Goal: Task Accomplishment & Management: Manage account settings

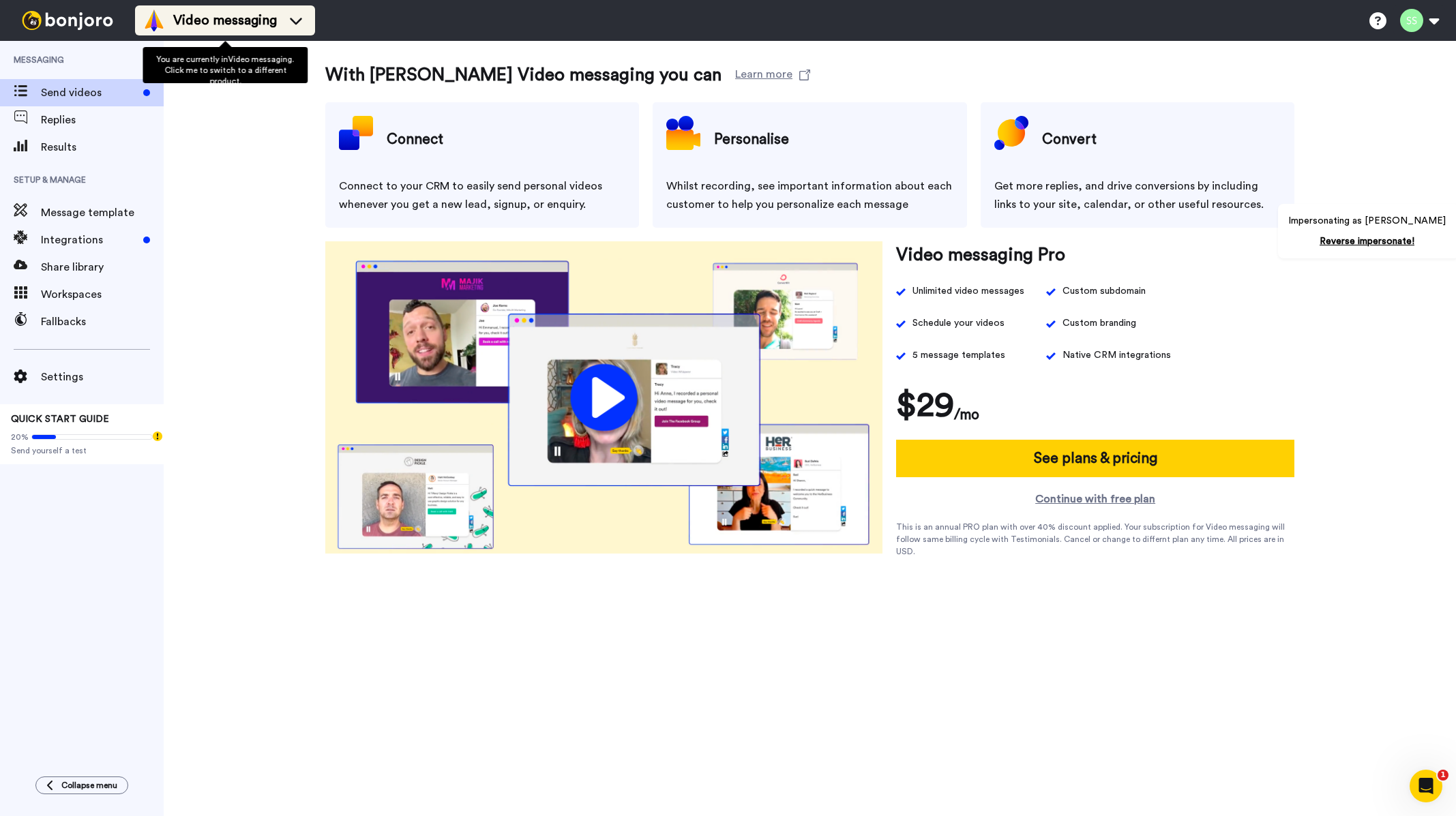
click at [260, 18] on span "Video messaging" at bounding box center [225, 20] width 104 height 19
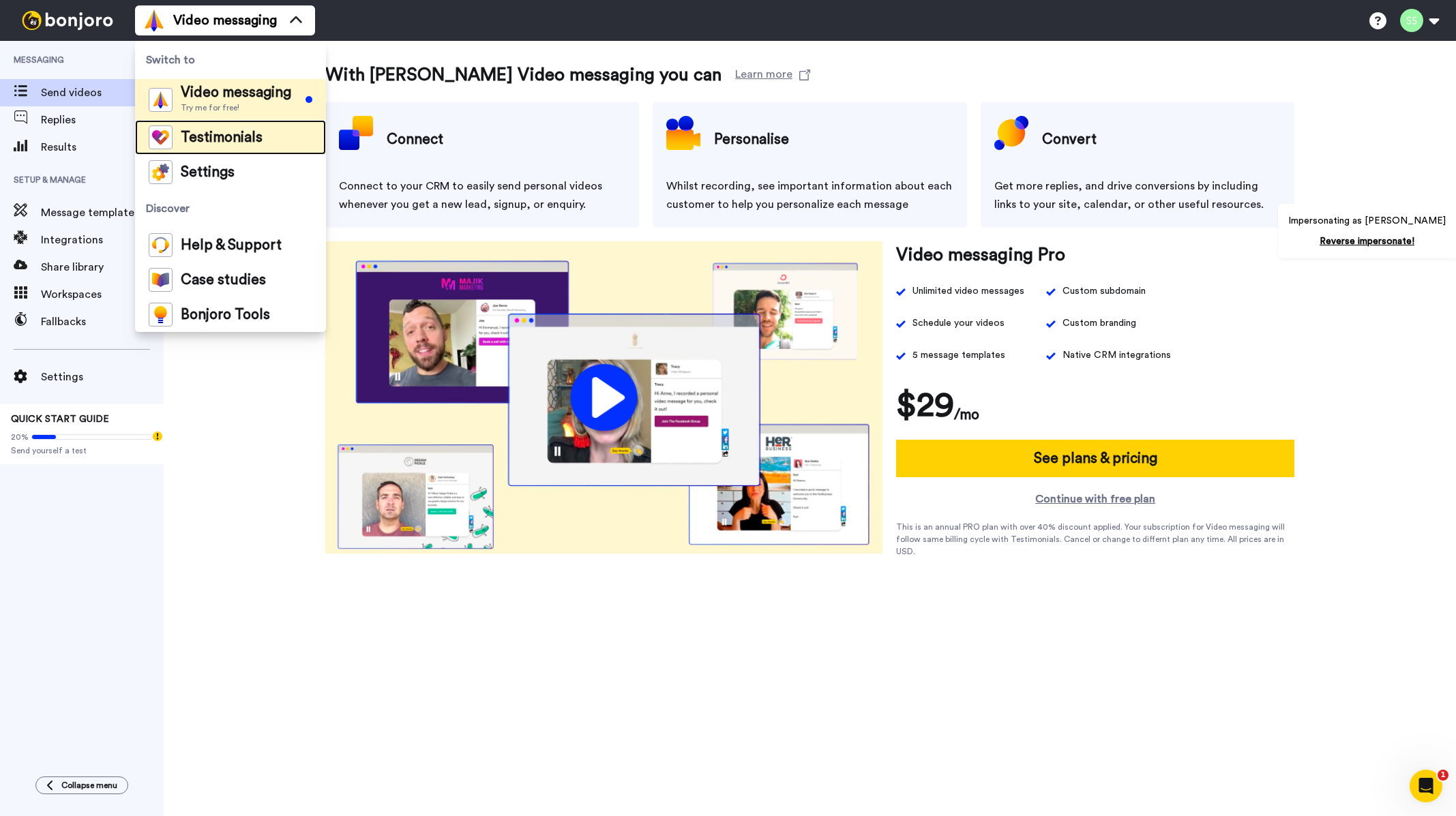
click at [208, 132] on span "Testimonials" at bounding box center [222, 138] width 82 height 13
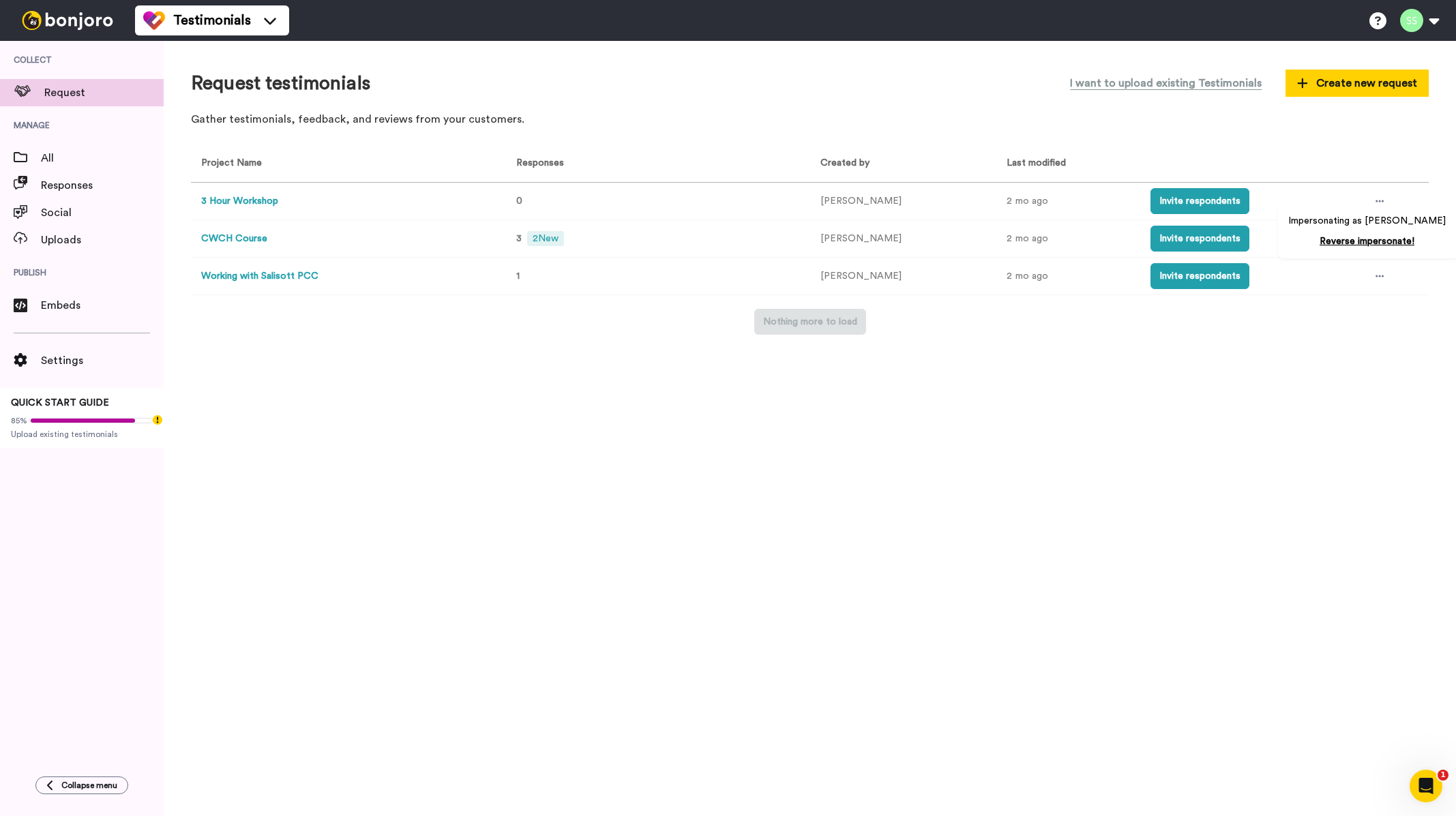
click at [250, 242] on button "CWCH Course" at bounding box center [233, 238] width 66 height 14
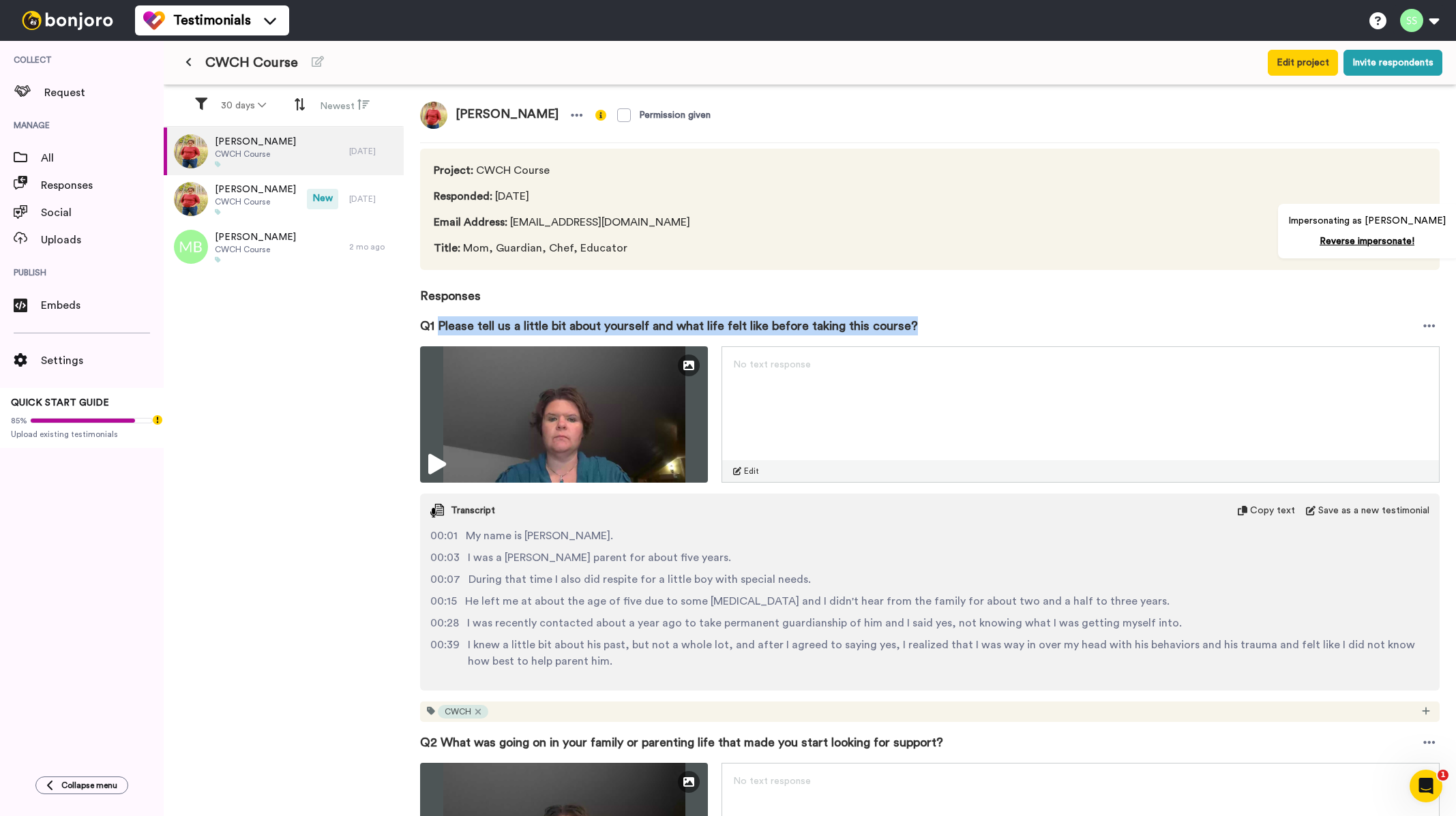
drag, startPoint x: 439, startPoint y: 324, endPoint x: 917, endPoint y: 315, distance: 478.1
click at [917, 315] on div "Q1 Please tell us a little bit about yourself and what life felt like before ta…" at bounding box center [929, 325] width 1019 height 41
click at [62, 306] on span "Embeds" at bounding box center [102, 305] width 123 height 17
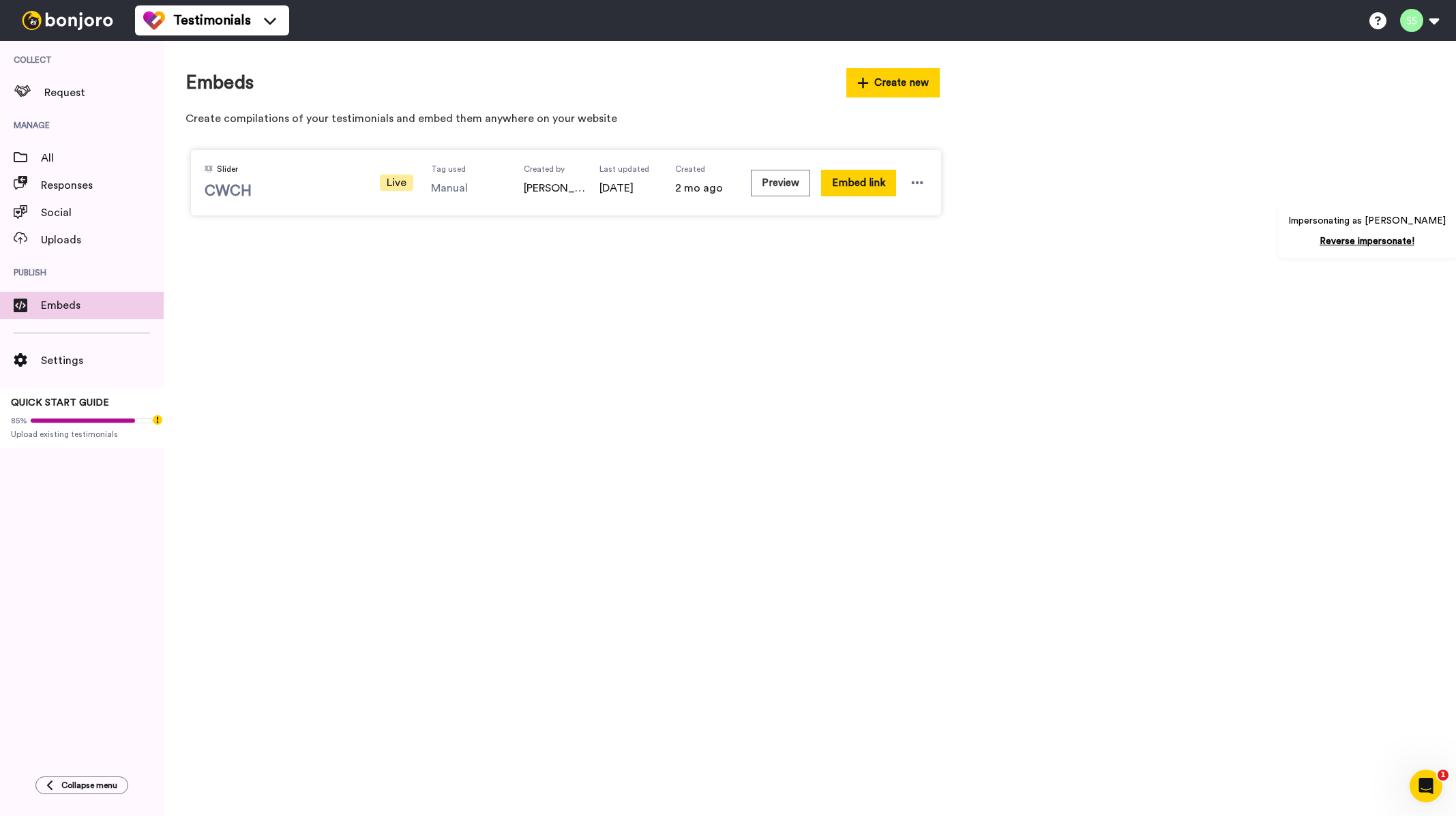
click at [241, 190] on span "CWCH" at bounding box center [284, 191] width 157 height 20
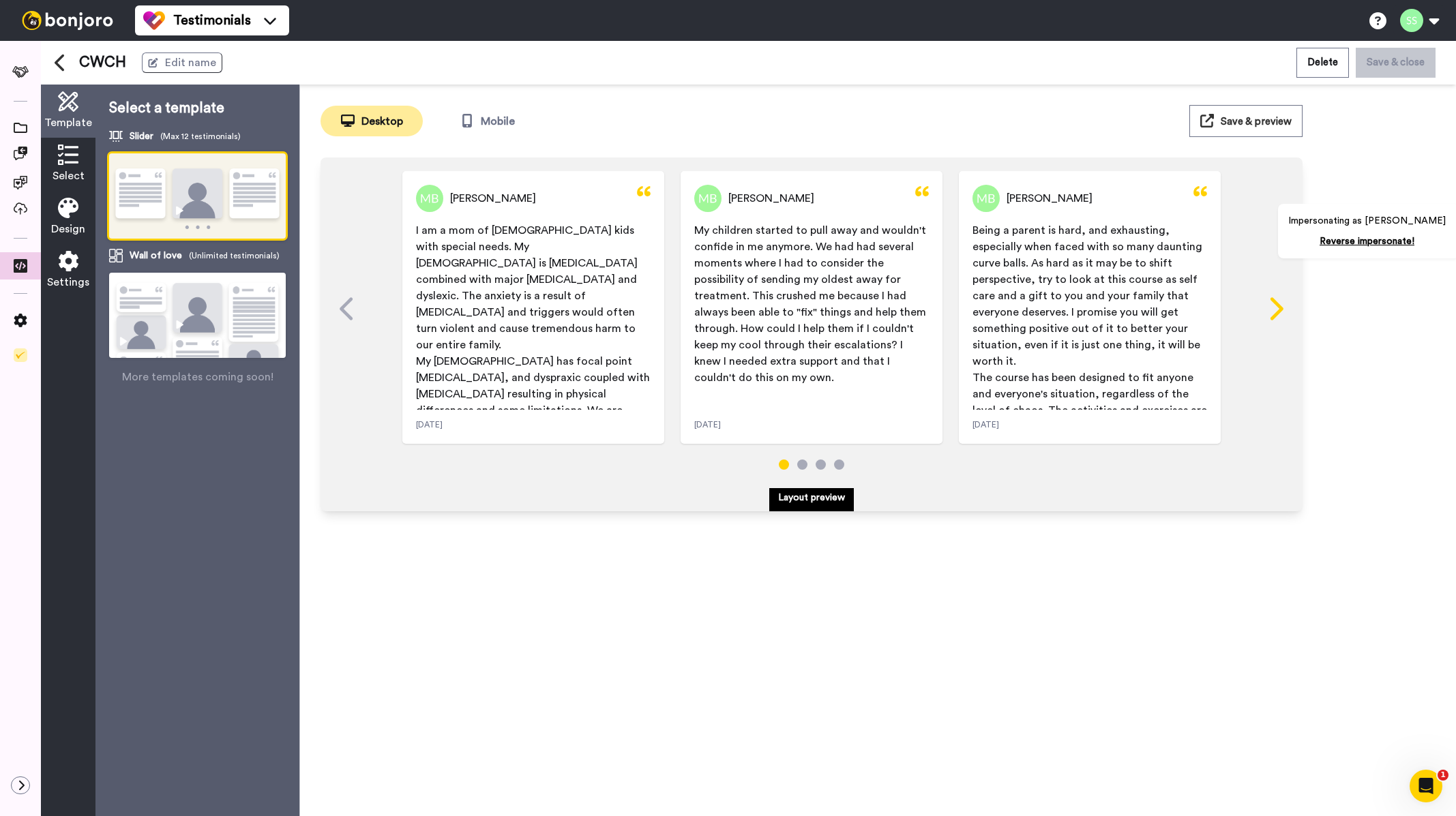
click at [1279, 315] on icon at bounding box center [1275, 309] width 22 height 26
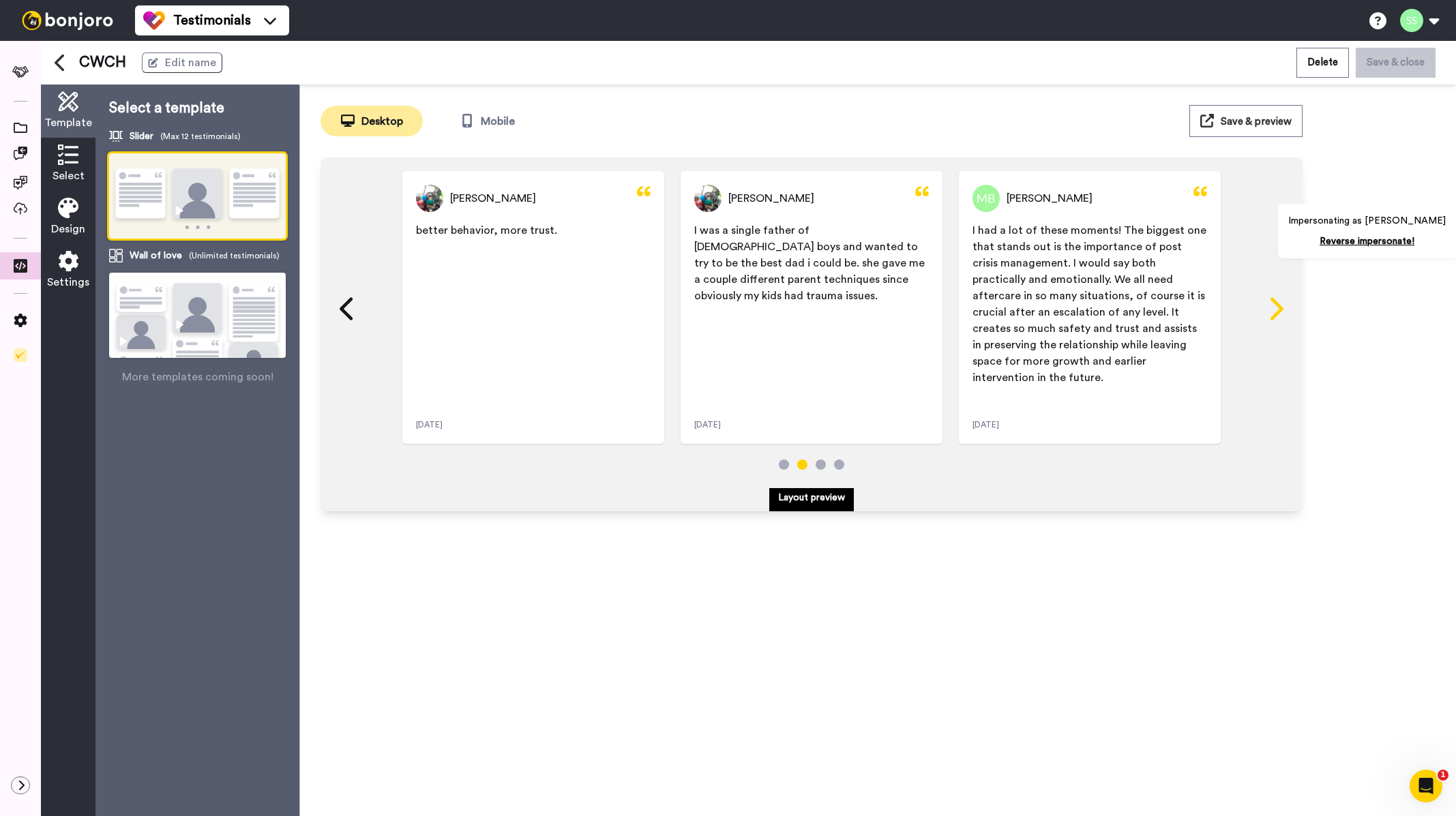
click at [1277, 306] on icon at bounding box center [1276, 308] width 13 height 23
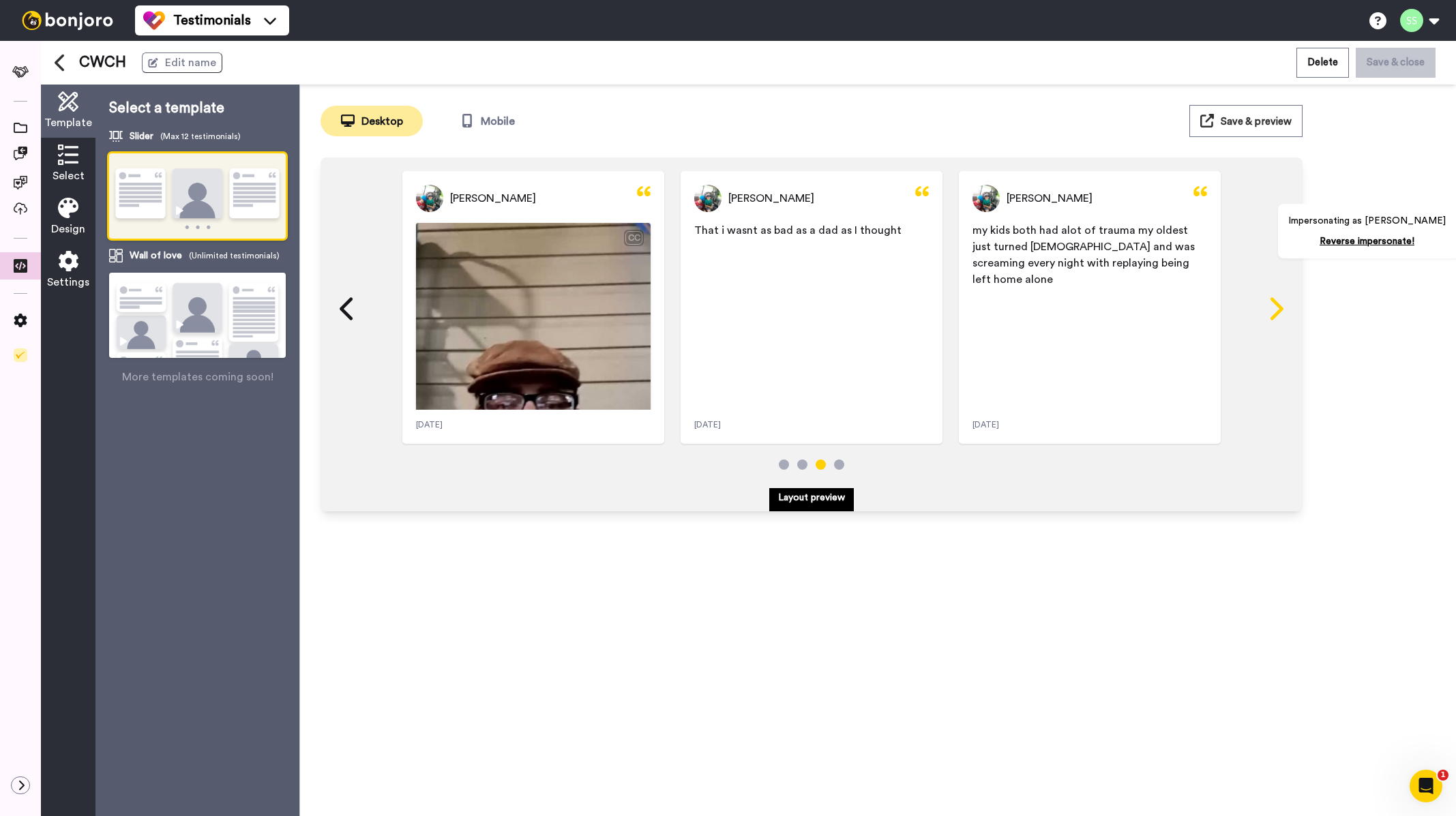
click at [1277, 306] on icon at bounding box center [1276, 308] width 13 height 23
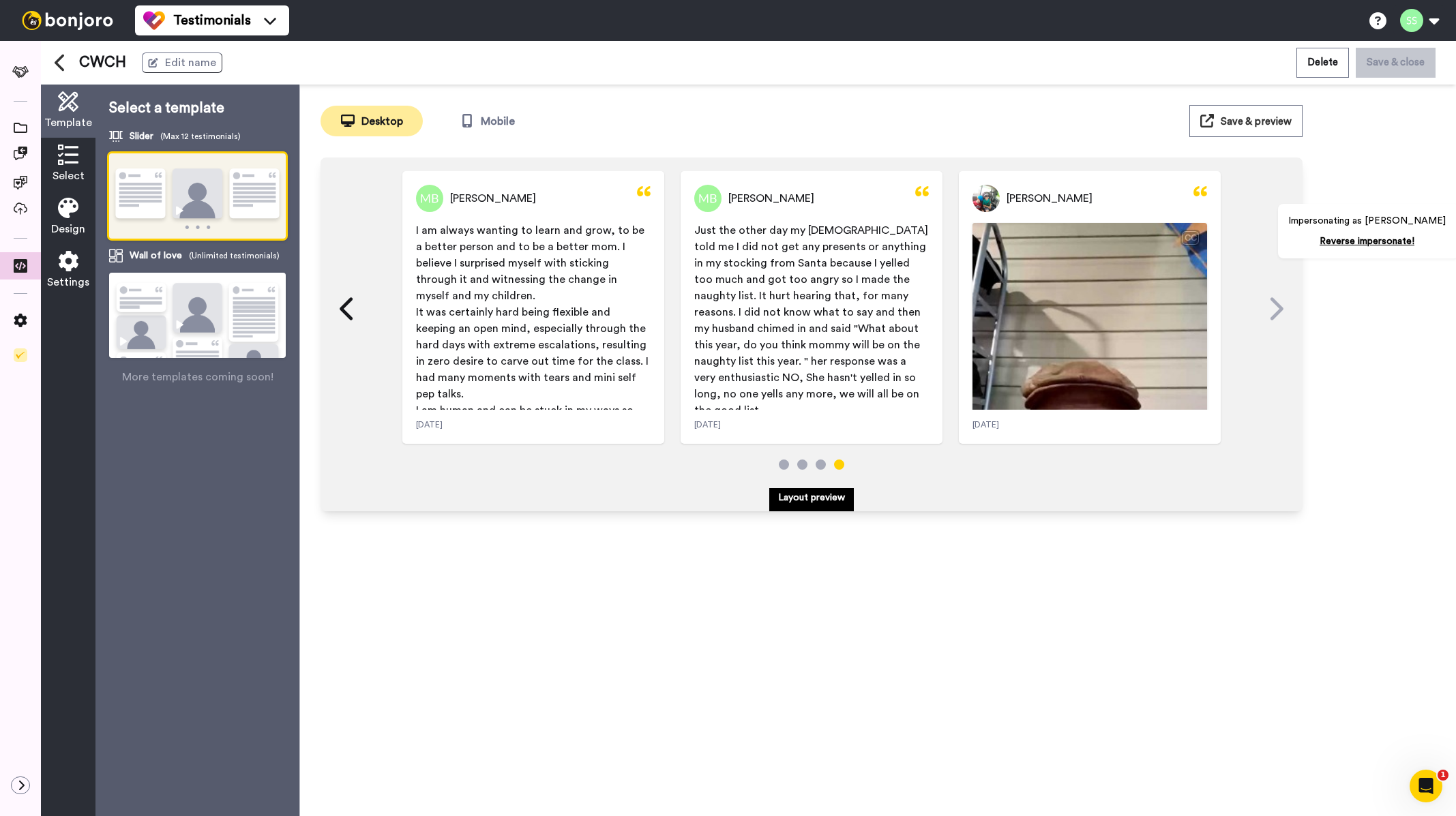
click at [1277, 306] on icon at bounding box center [1276, 308] width 13 height 23
click at [56, 61] on icon at bounding box center [59, 63] width 9 height 17
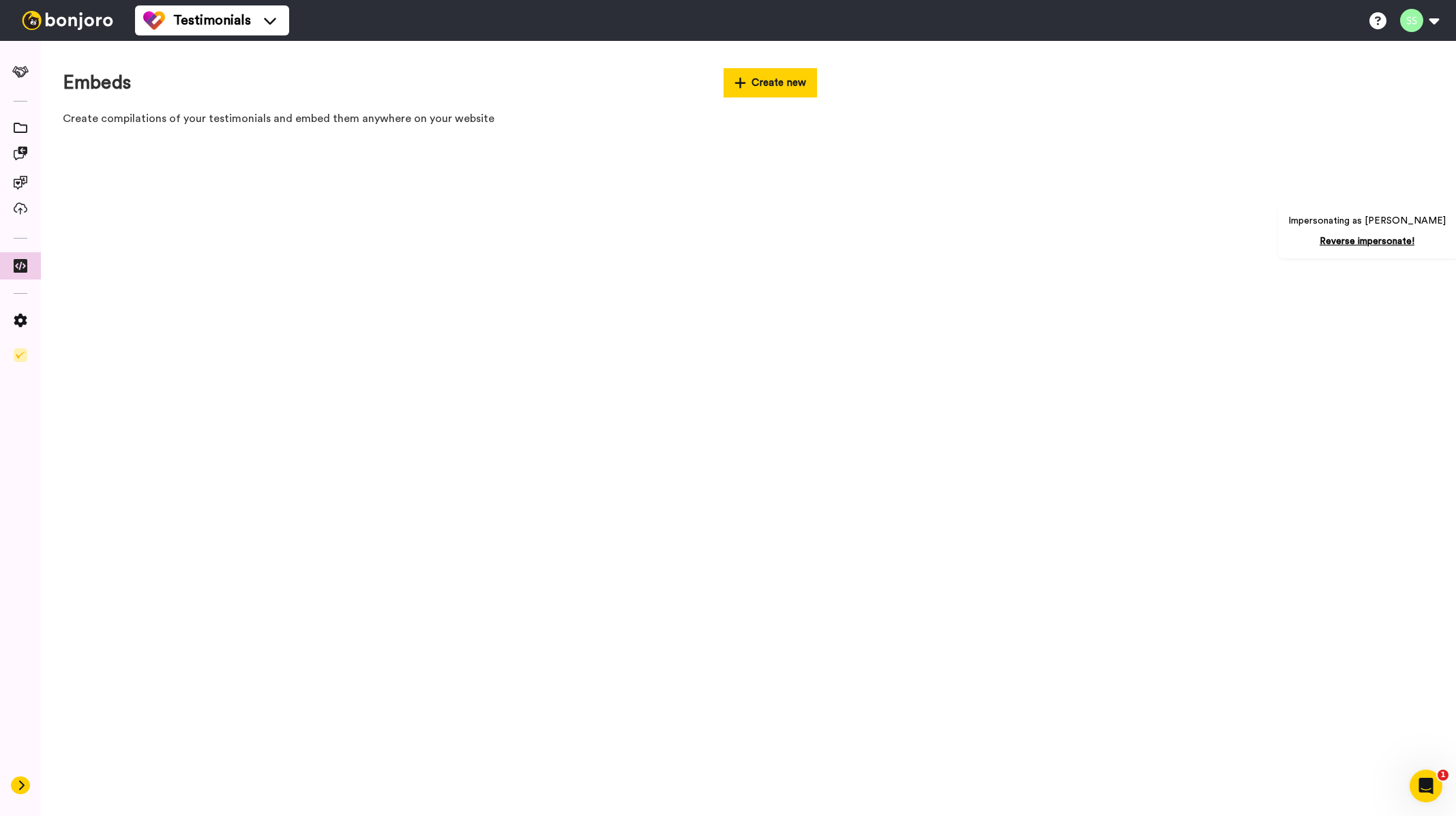
click at [17, 778] on button at bounding box center [20, 785] width 19 height 18
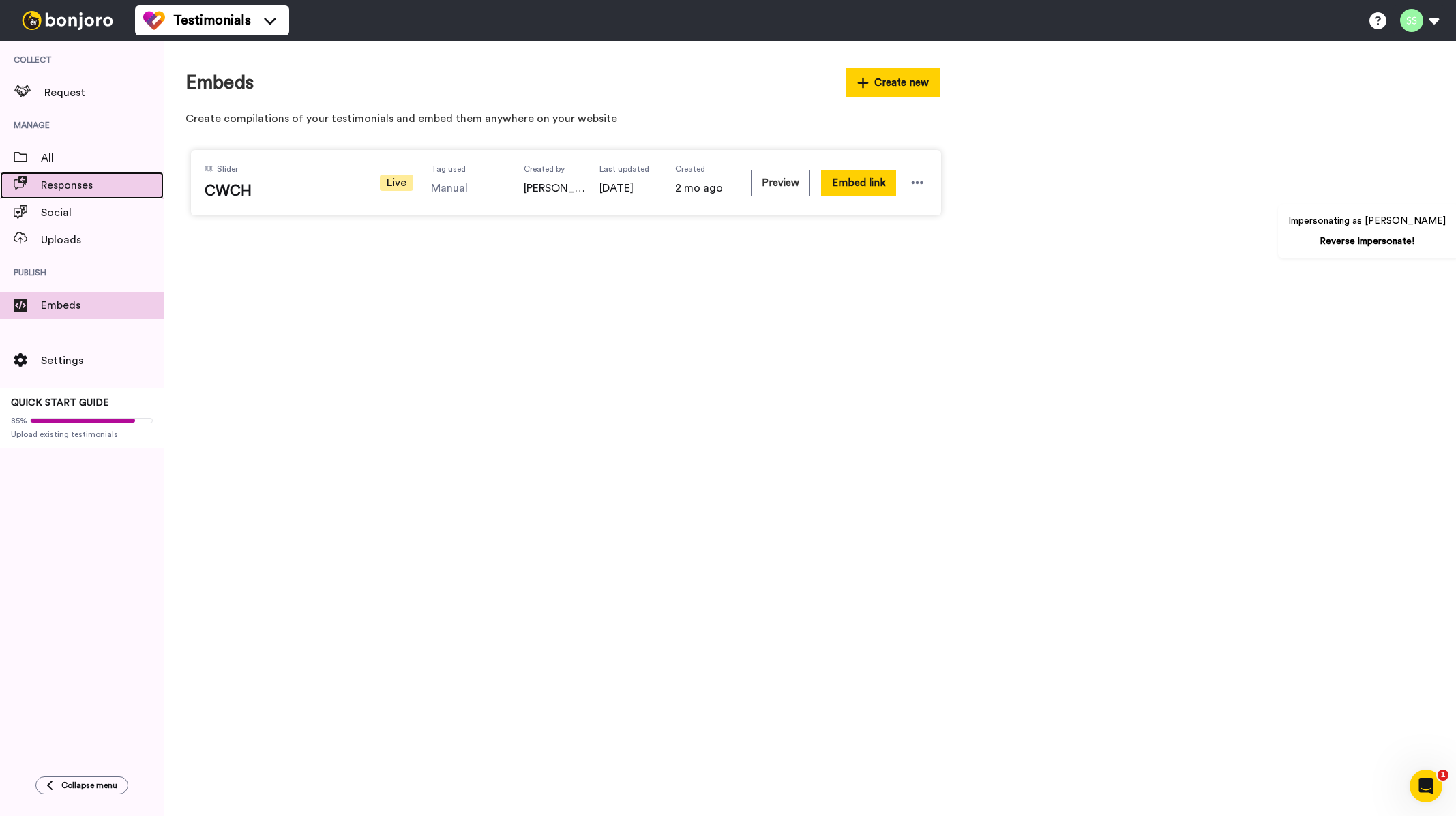
click at [64, 197] on div "Responses" at bounding box center [82, 185] width 164 height 28
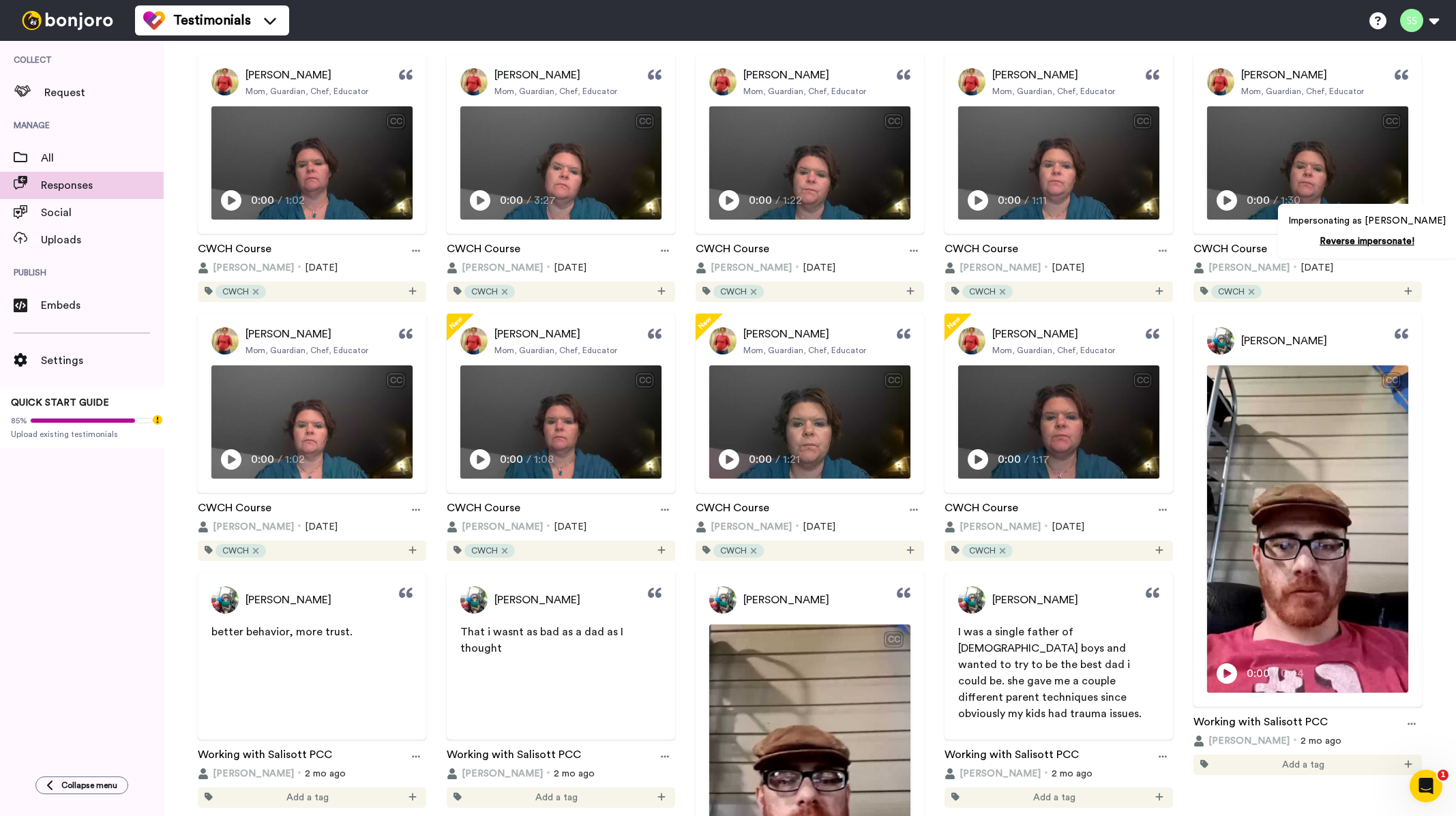
scroll to position [69, 0]
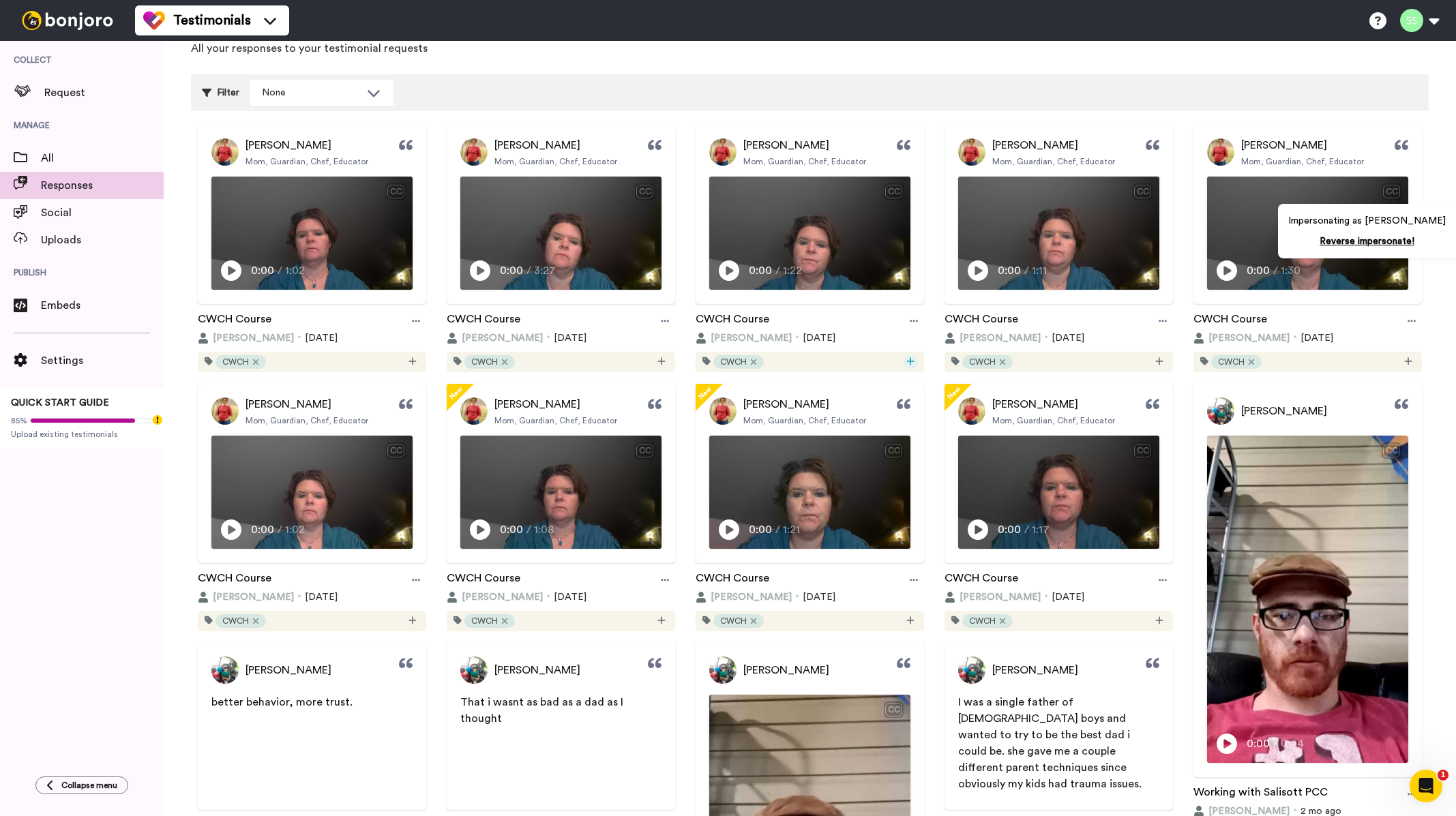
click at [906, 362] on icon at bounding box center [909, 360] width 8 height 8
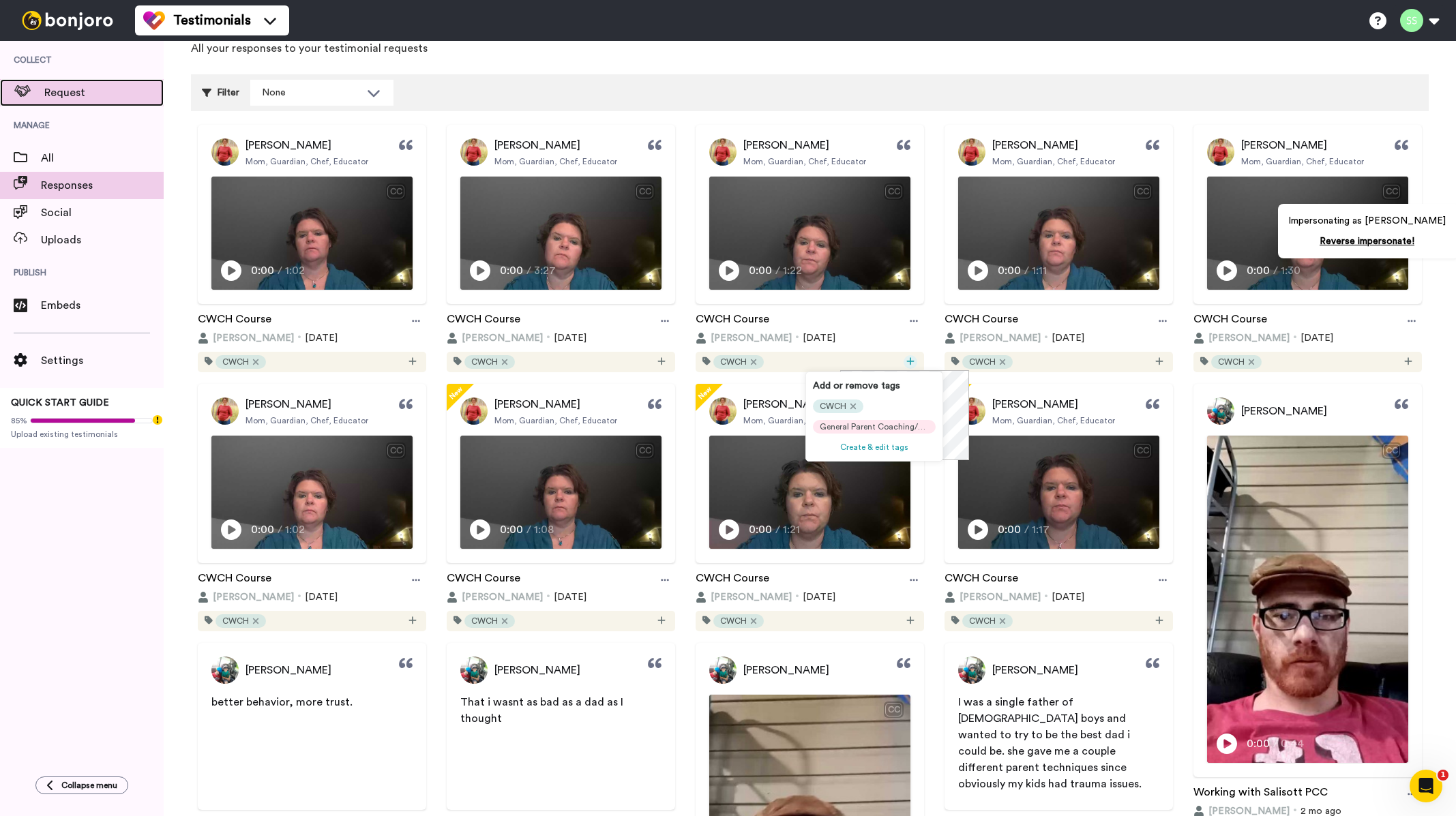
click at [78, 90] on span "Request" at bounding box center [104, 93] width 120 height 17
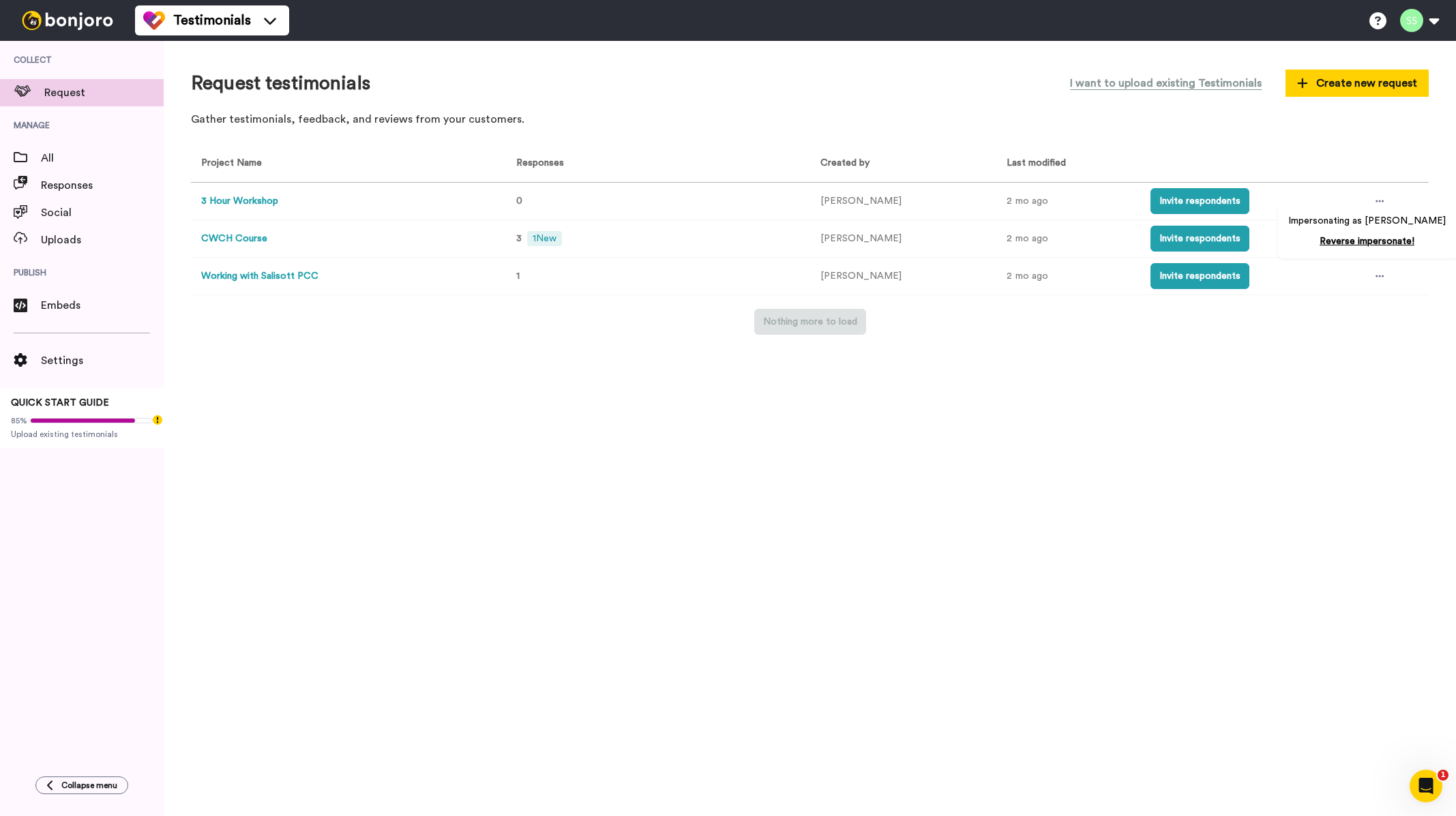
click at [233, 238] on button "CWCH Course" at bounding box center [233, 238] width 66 height 14
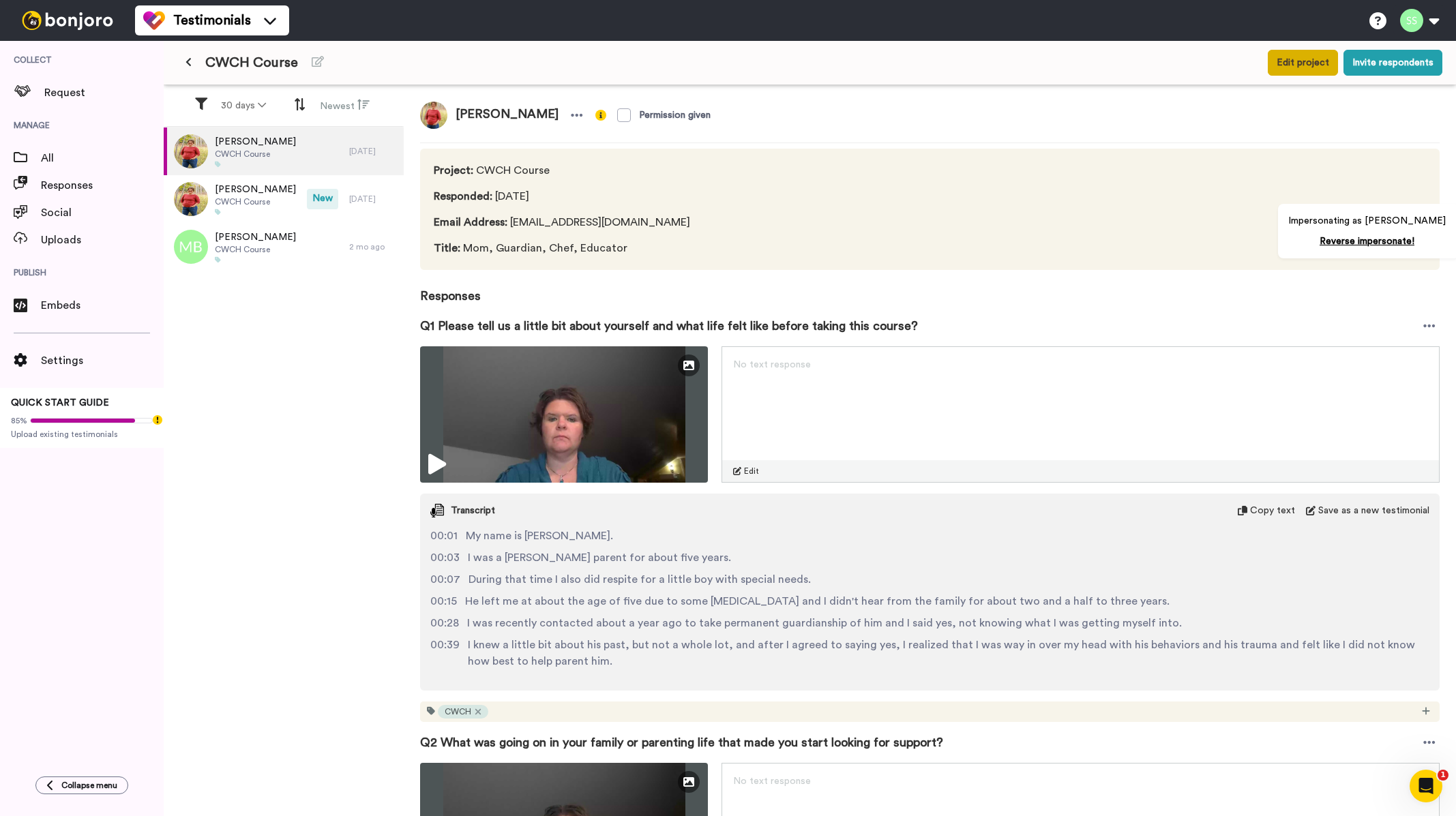
click at [1312, 64] on button "Edit project" at bounding box center [1303, 63] width 70 height 26
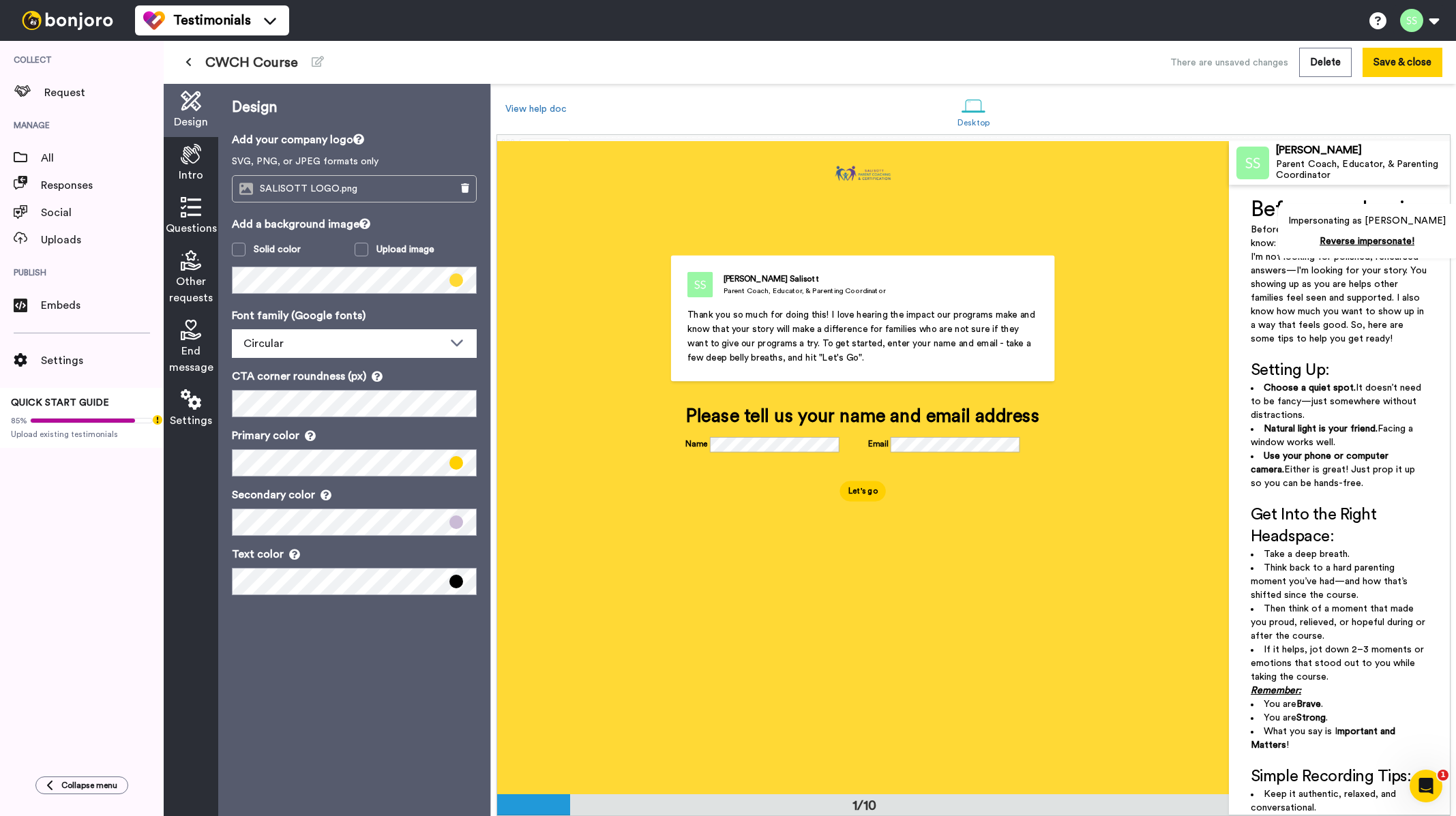
click at [188, 417] on span "Settings" at bounding box center [191, 421] width 43 height 17
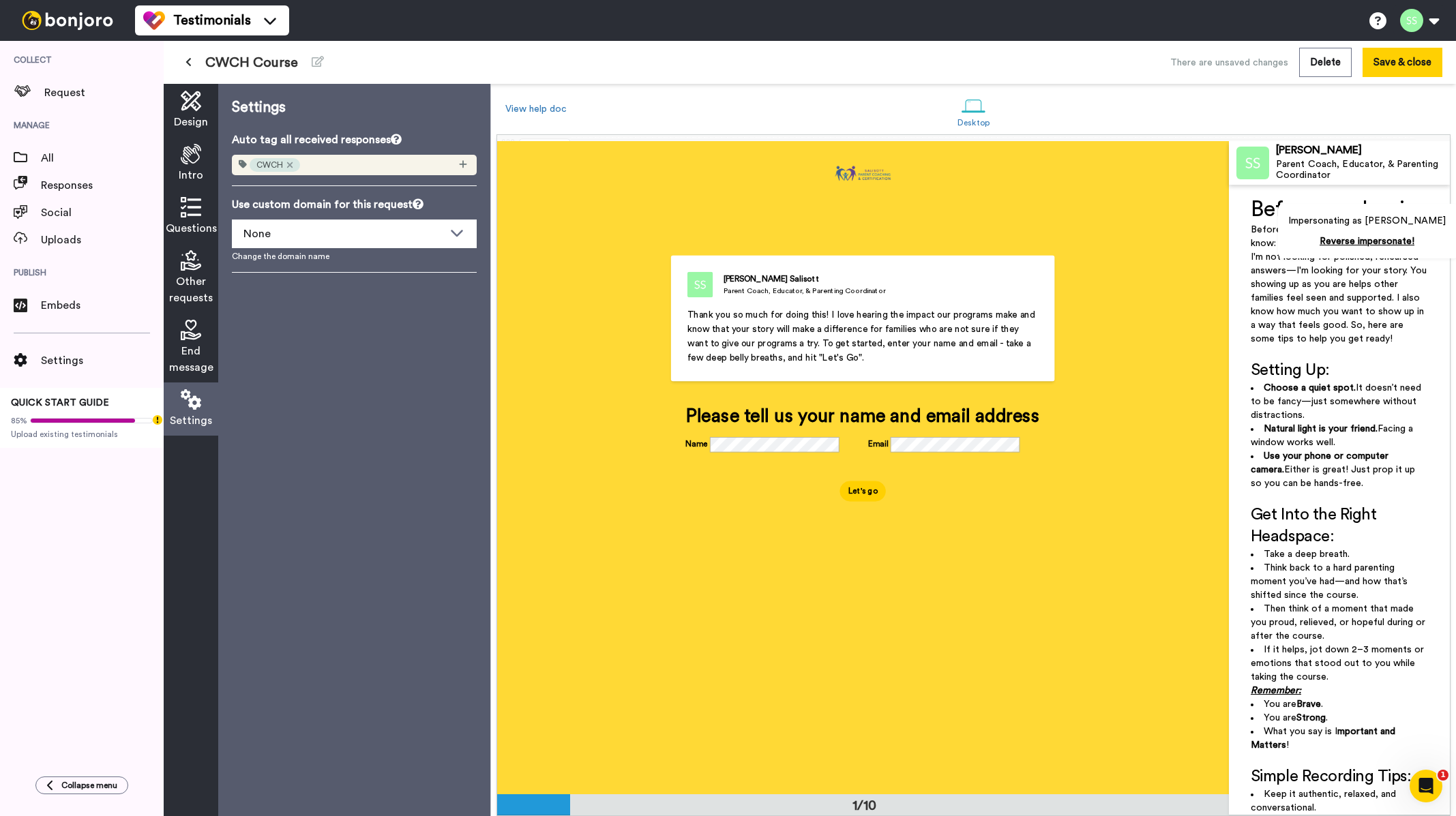
click at [189, 68] on button at bounding box center [188, 62] width 23 height 24
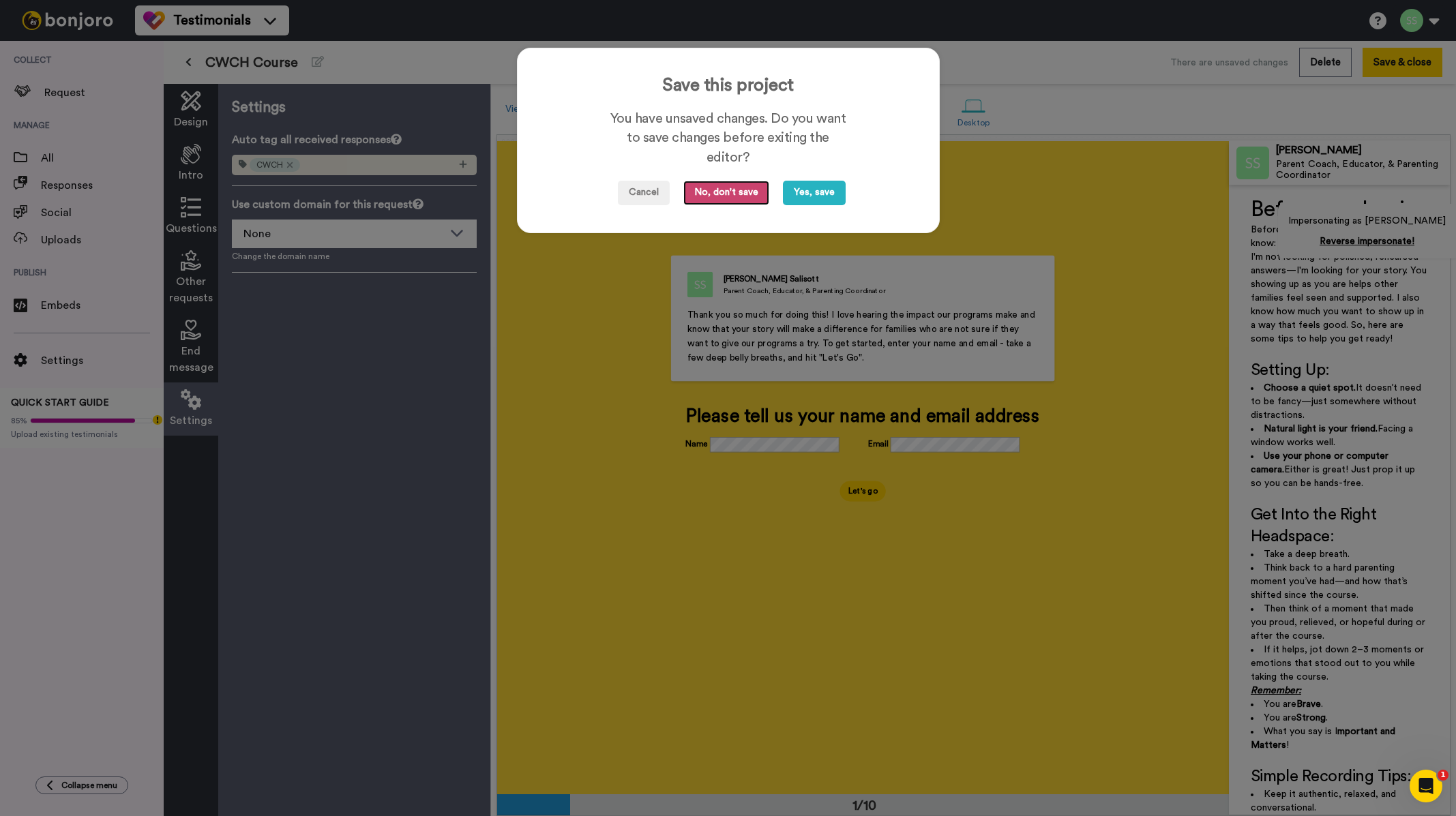
click at [733, 184] on button "No, don't save" at bounding box center [726, 192] width 86 height 24
